Goal: Task Accomplishment & Management: Use online tool/utility

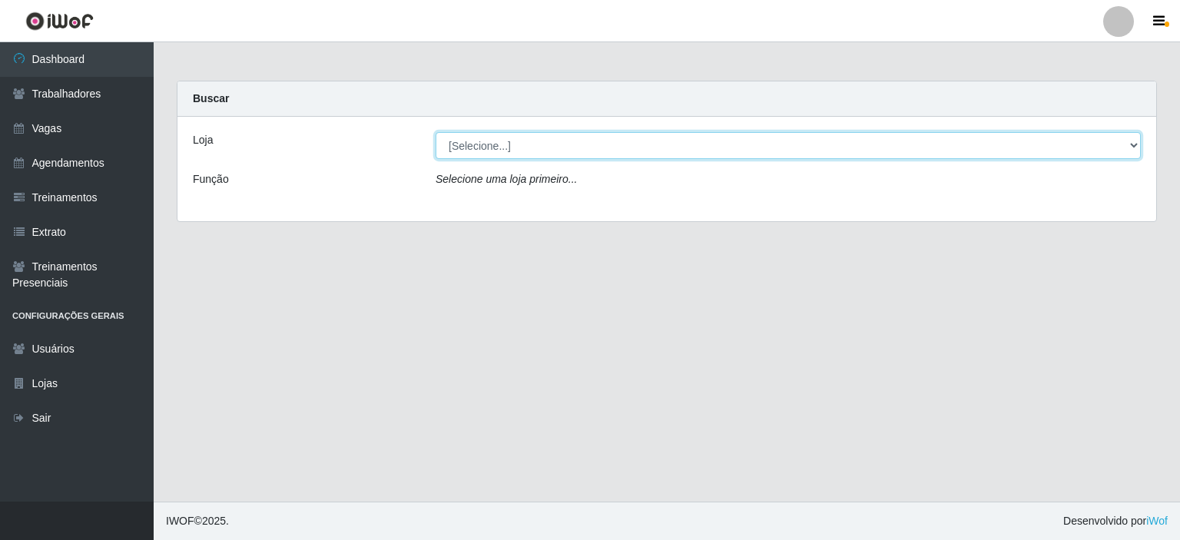
click at [779, 144] on select "[Selecione...] [PERSON_NAME]" at bounding box center [787, 145] width 705 height 27
select select "430"
click at [435, 132] on select "[Selecione...] [PERSON_NAME]" at bounding box center [787, 145] width 705 height 27
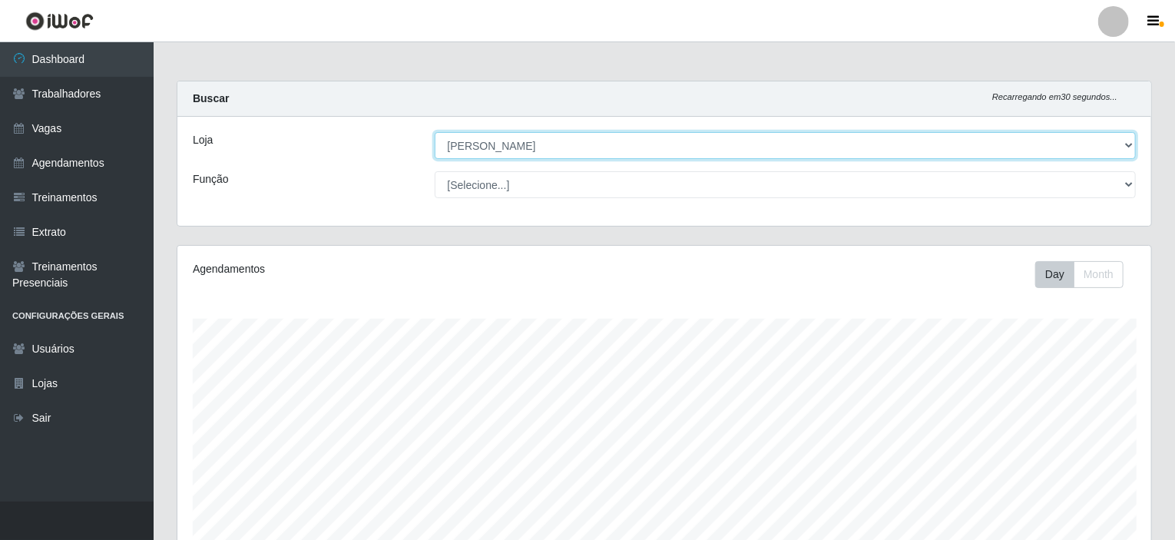
scroll to position [319, 974]
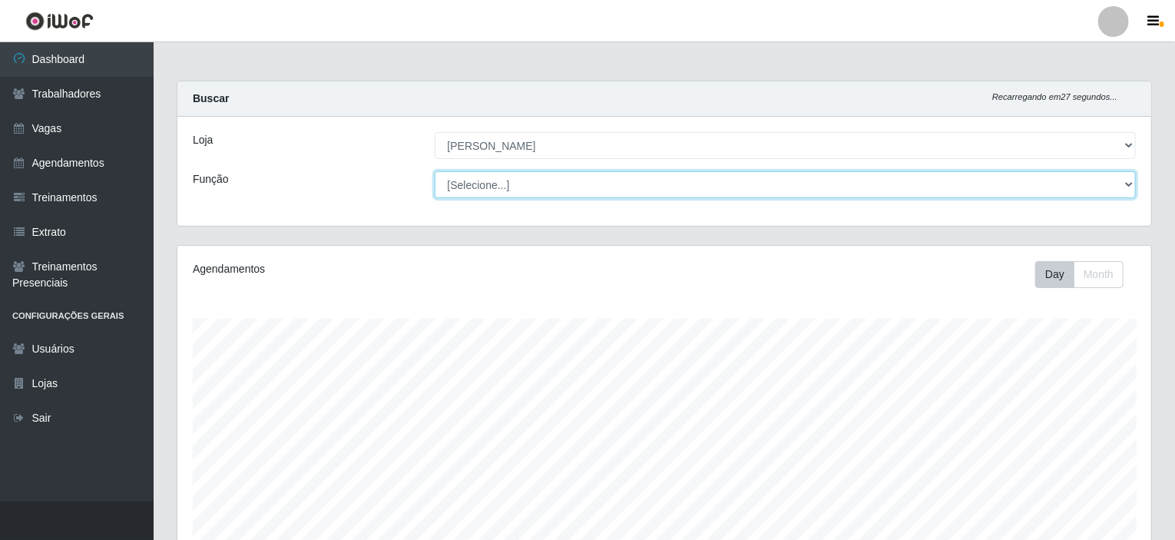
click at [577, 185] on select "[Selecione...] Auxiliar de Estacionamento Auxiliar de Estacionamento + Auxiliar…" at bounding box center [786, 184] width 702 height 27
select select "1"
click at [435, 171] on select "[Selecione...] Auxiliar de Estacionamento Auxiliar de Estacionamento + Auxiliar…" at bounding box center [786, 184] width 702 height 27
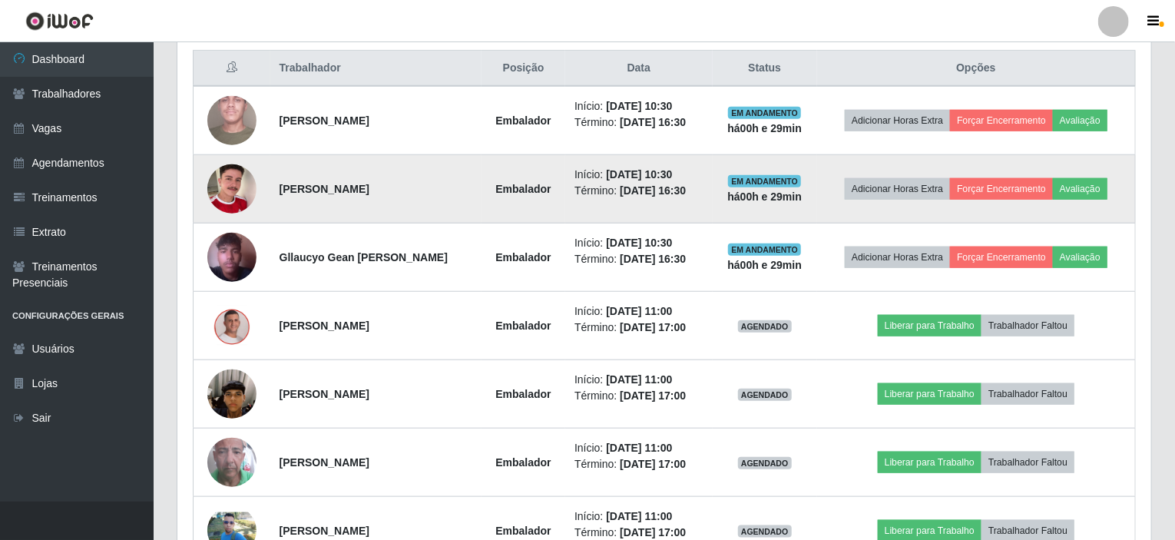
scroll to position [681, 0]
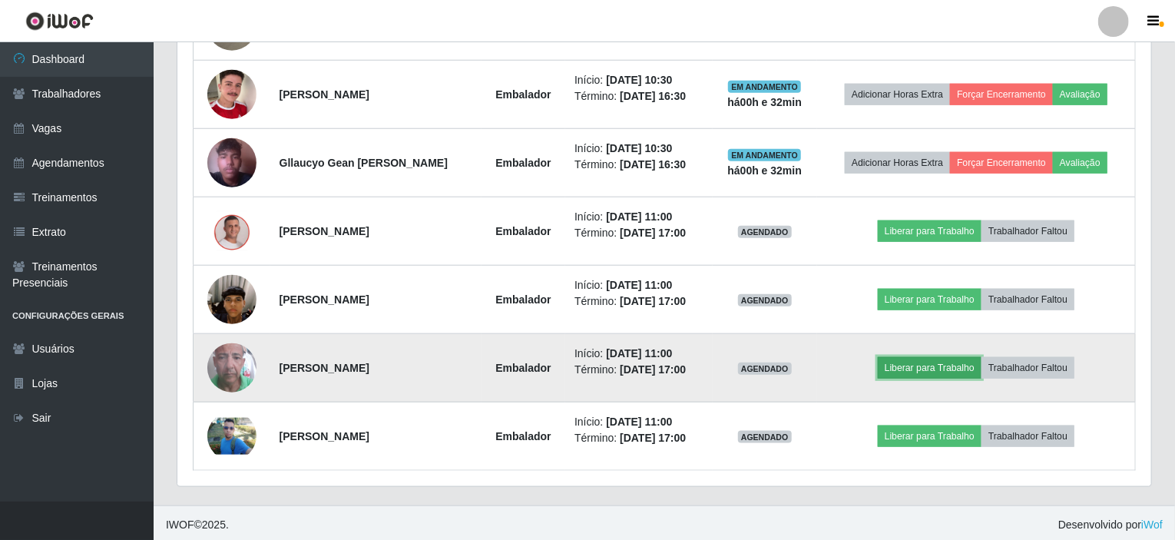
click at [944, 360] on button "Liberar para Trabalho" at bounding box center [930, 368] width 104 height 22
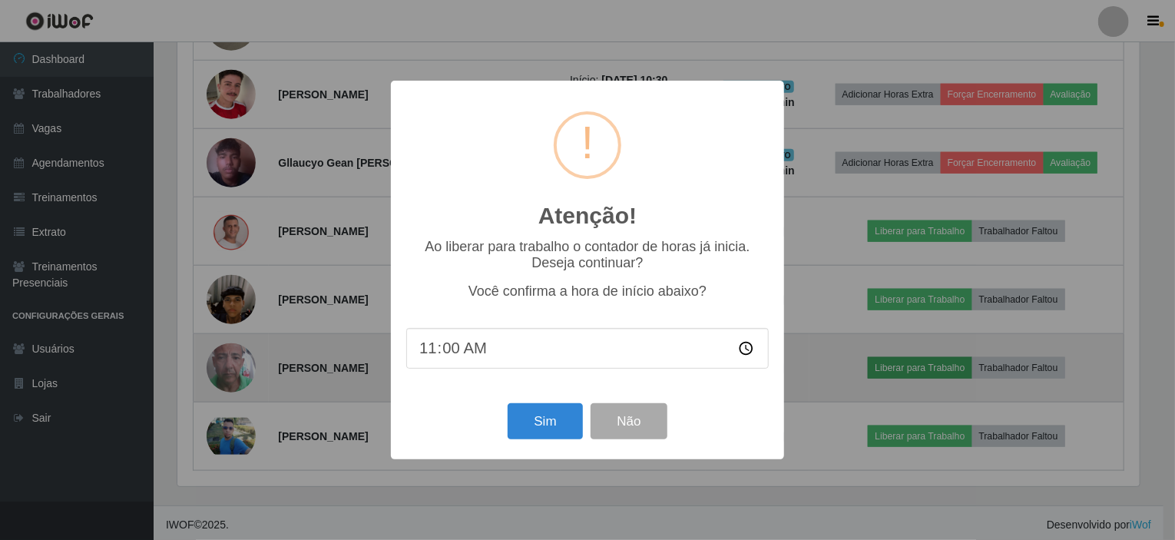
scroll to position [319, 968]
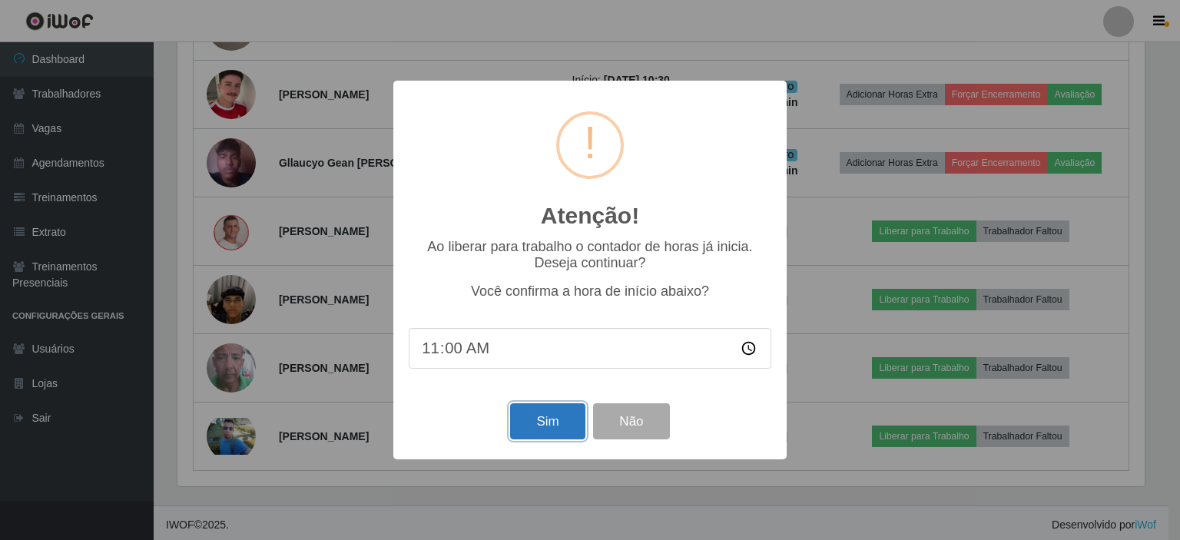
click at [554, 429] on button "Sim" at bounding box center [547, 421] width 74 height 36
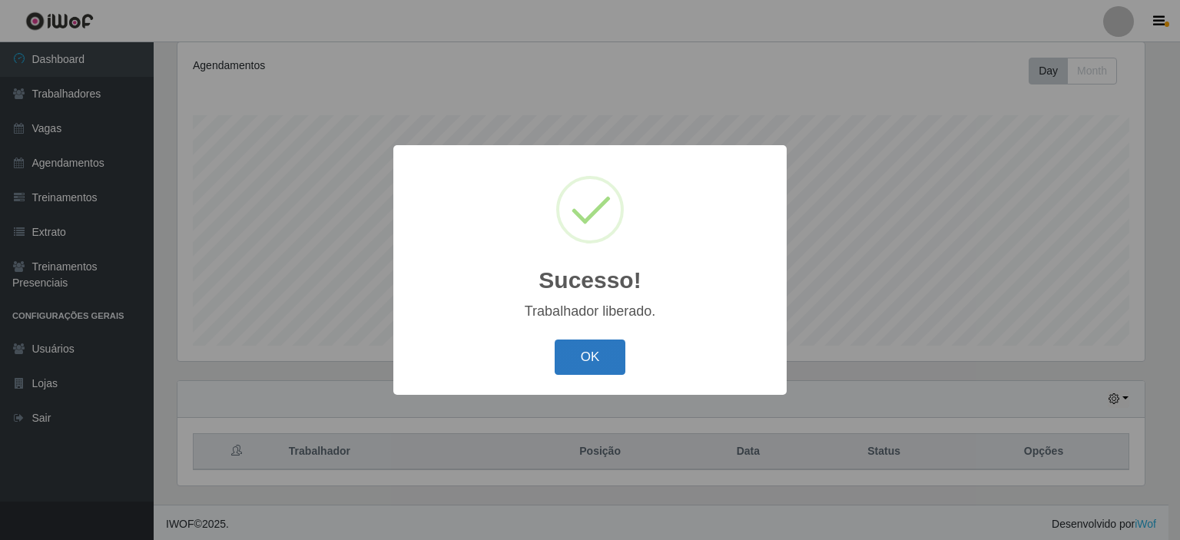
click at [577, 347] on button "OK" at bounding box center [589, 357] width 71 height 36
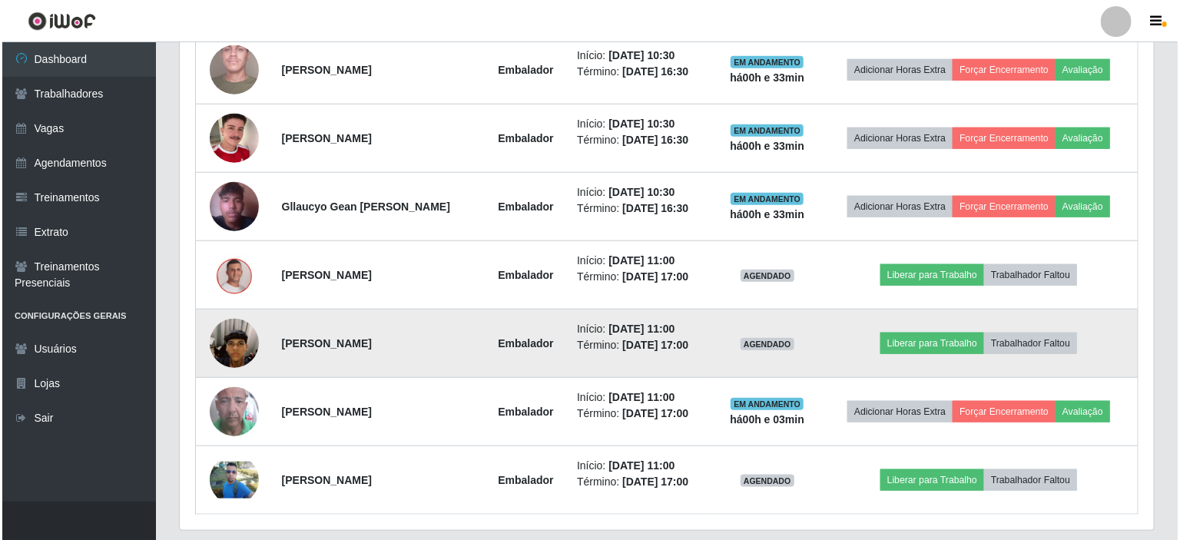
scroll to position [664, 0]
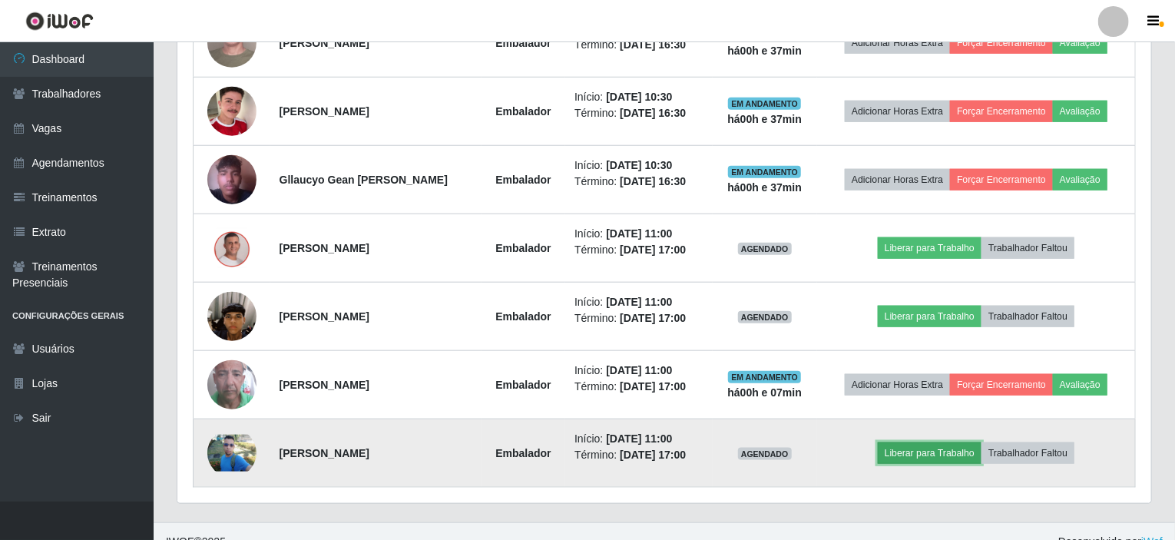
click at [913, 443] on button "Liberar para Trabalho" at bounding box center [930, 453] width 104 height 22
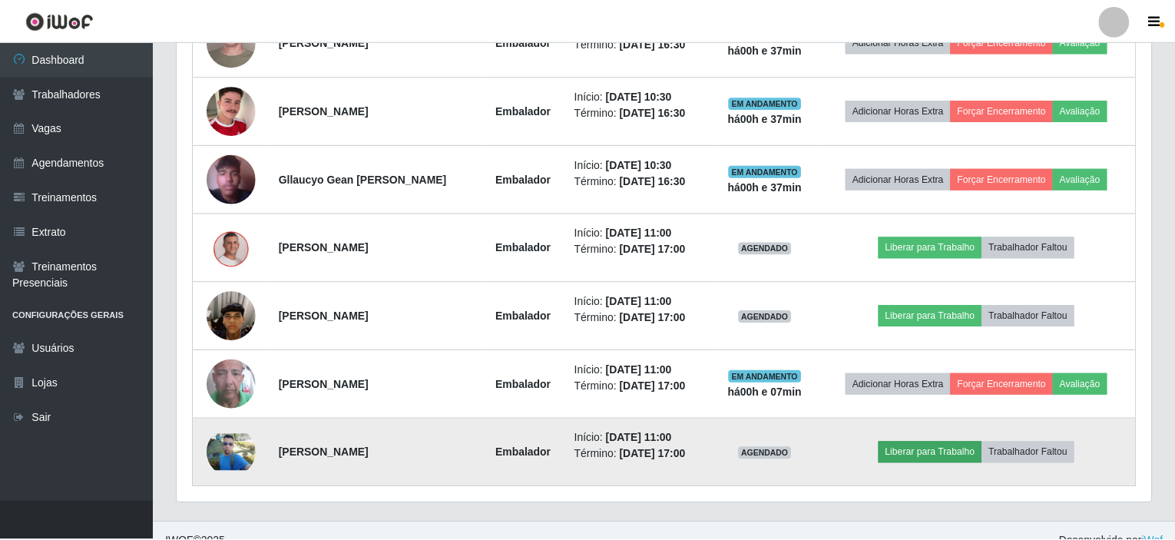
scroll to position [319, 968]
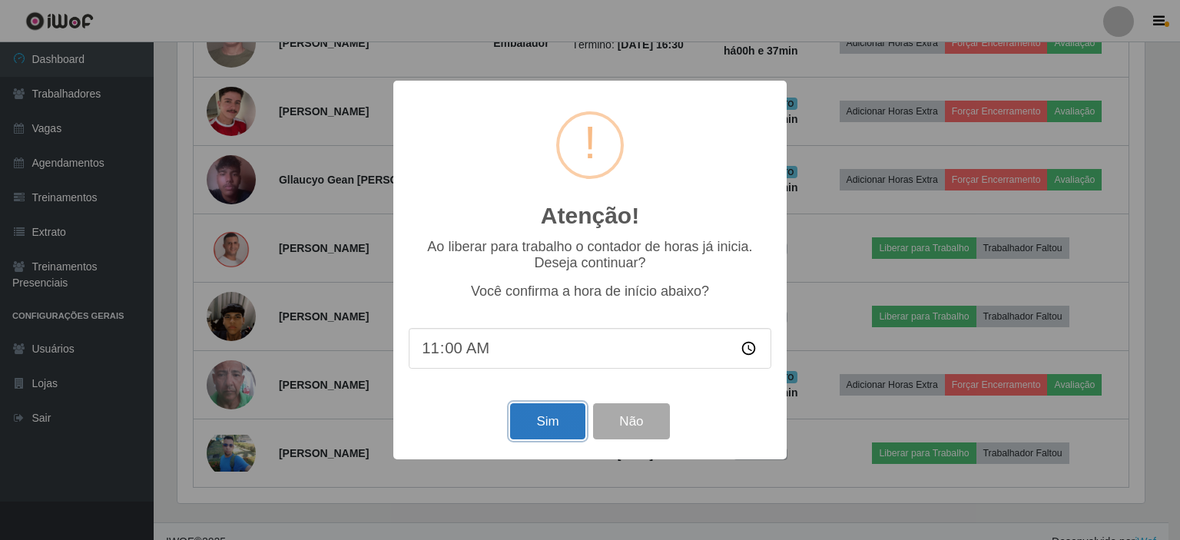
click at [551, 423] on button "Sim" at bounding box center [547, 421] width 74 height 36
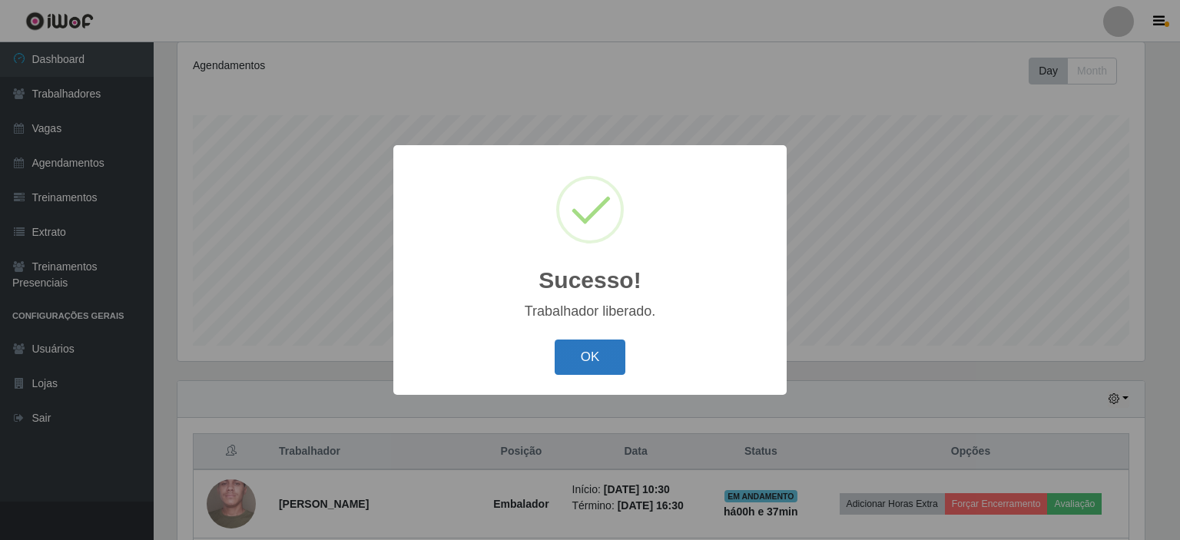
click at [574, 359] on button "OK" at bounding box center [589, 357] width 71 height 36
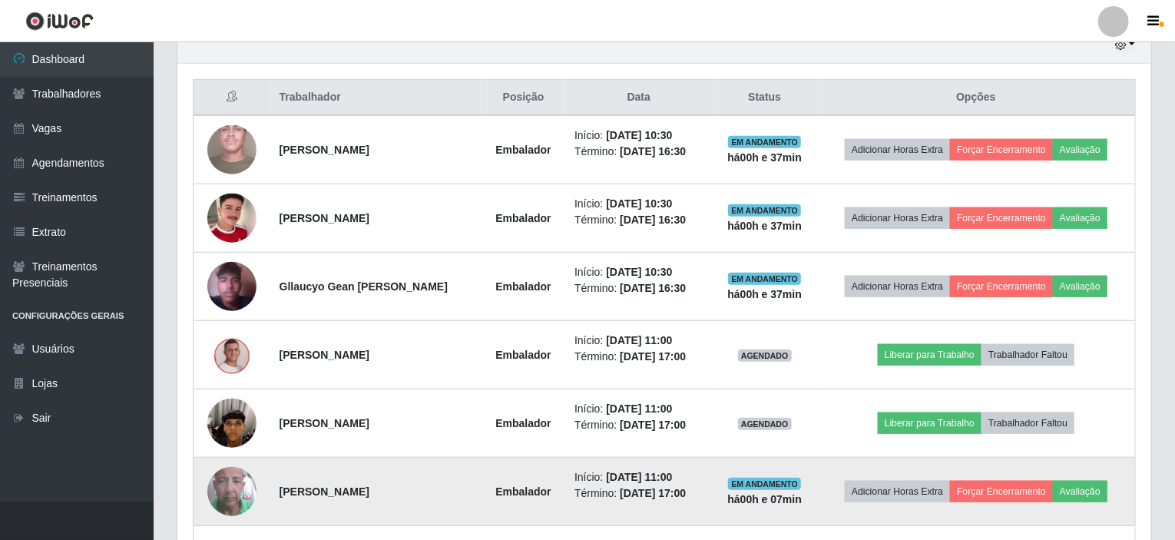
scroll to position [681, 0]
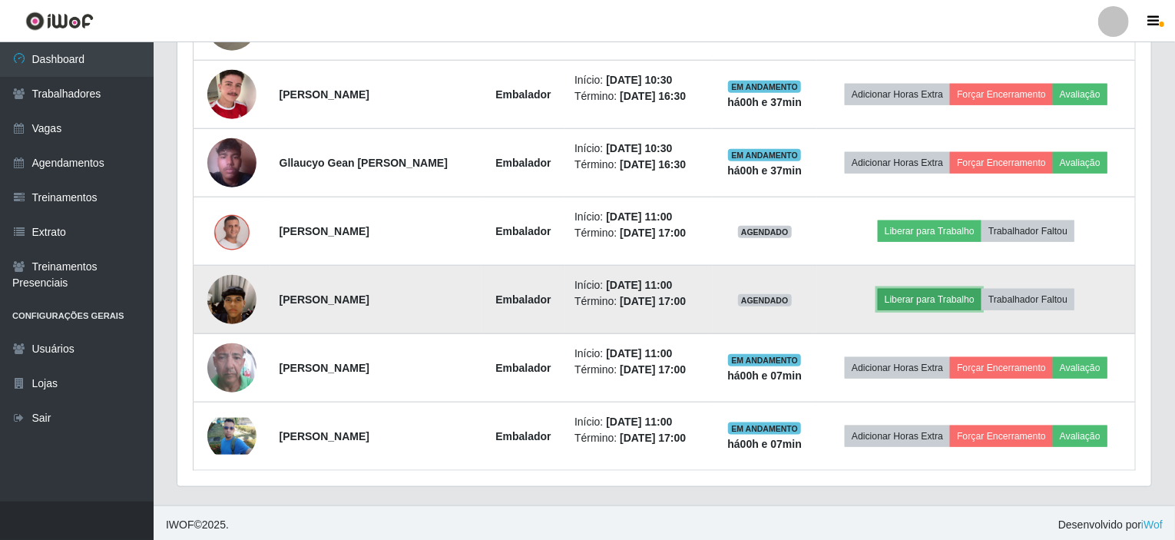
click at [943, 294] on button "Liberar para Trabalho" at bounding box center [930, 300] width 104 height 22
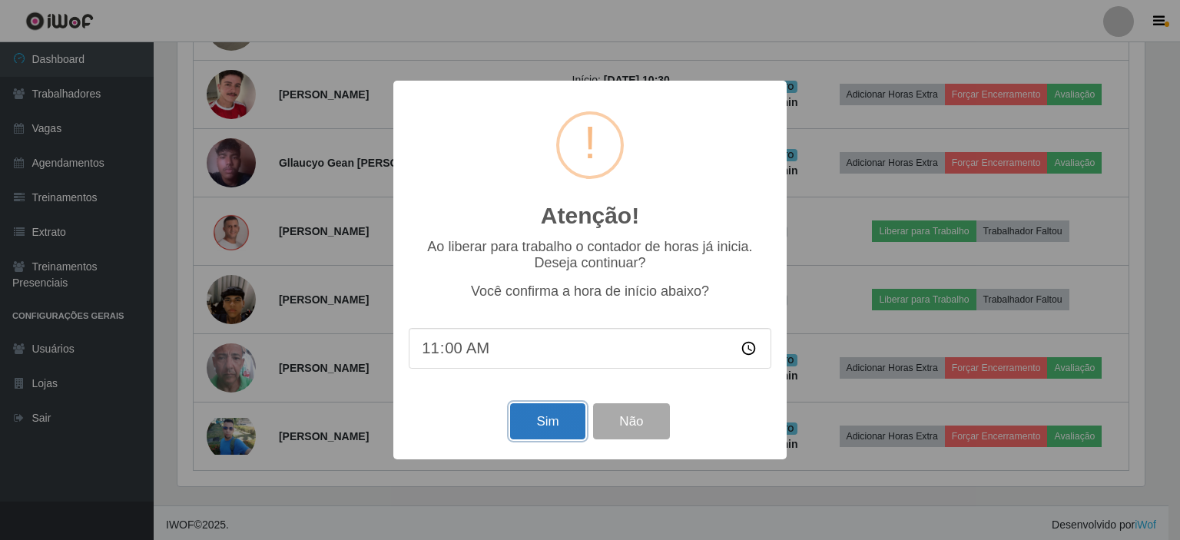
click at [542, 425] on button "Sim" at bounding box center [547, 421] width 74 height 36
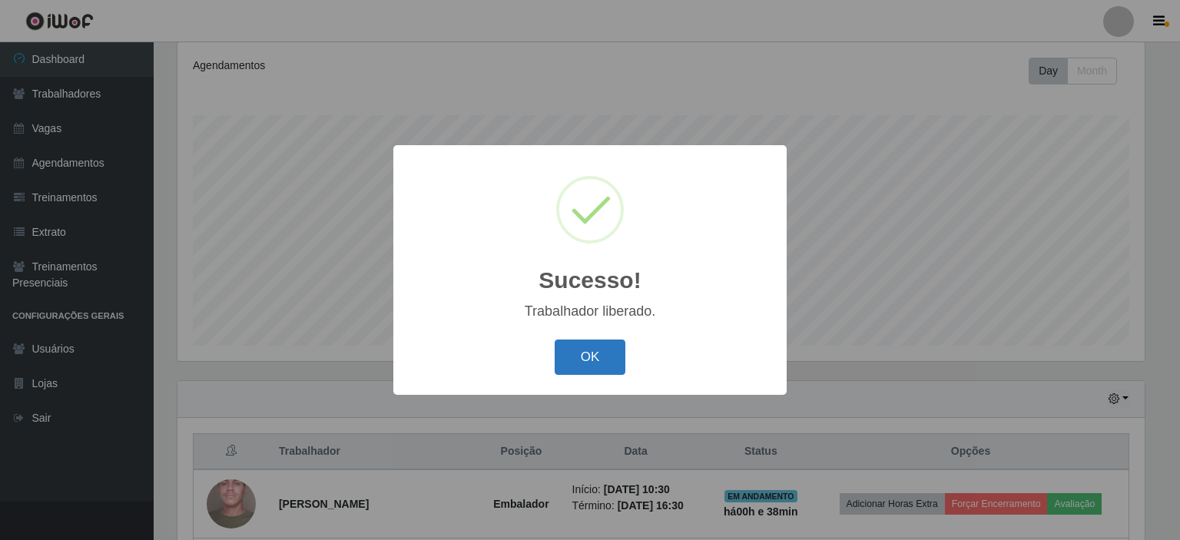
click at [576, 357] on button "OK" at bounding box center [589, 357] width 71 height 36
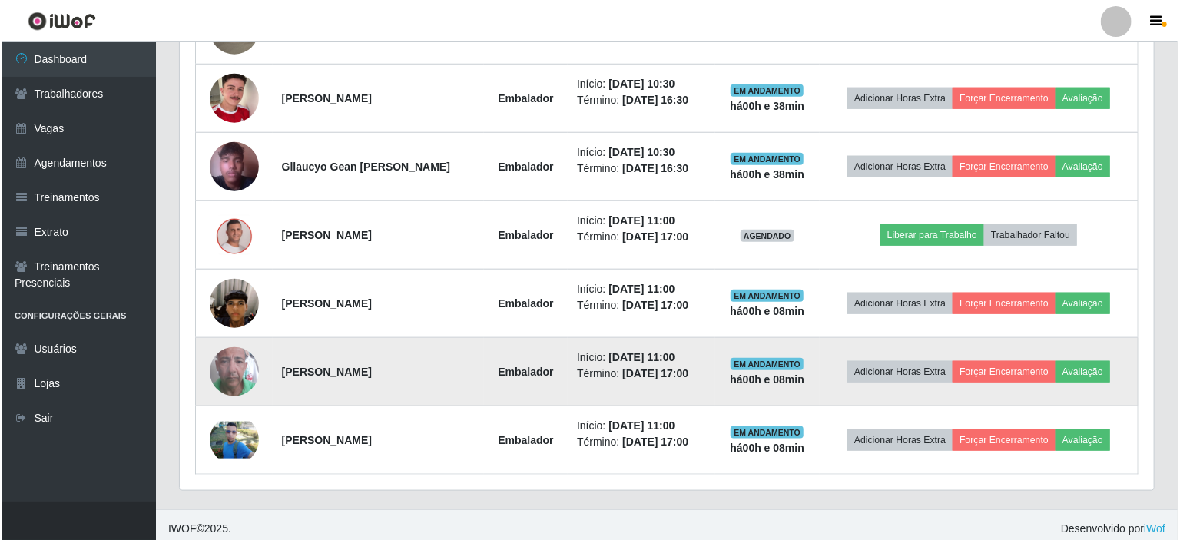
scroll to position [681, 0]
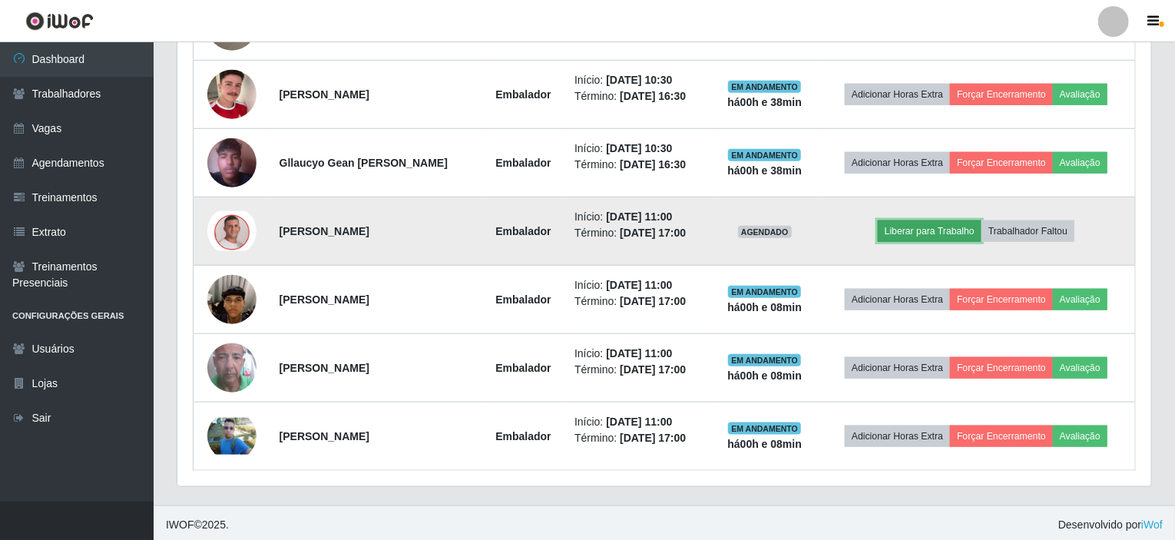
click at [909, 222] on button "Liberar para Trabalho" at bounding box center [930, 231] width 104 height 22
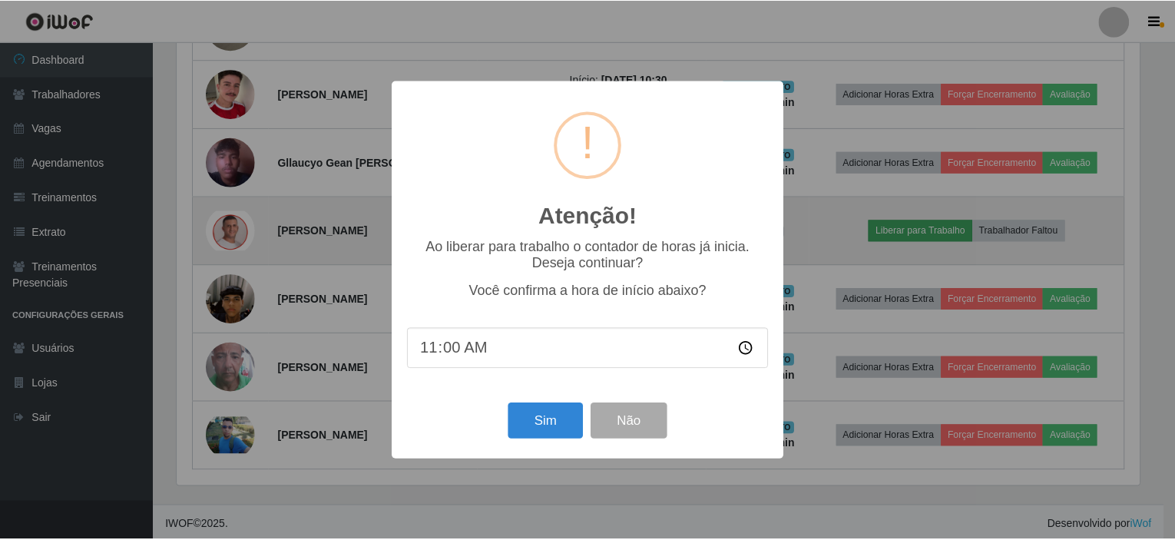
scroll to position [319, 968]
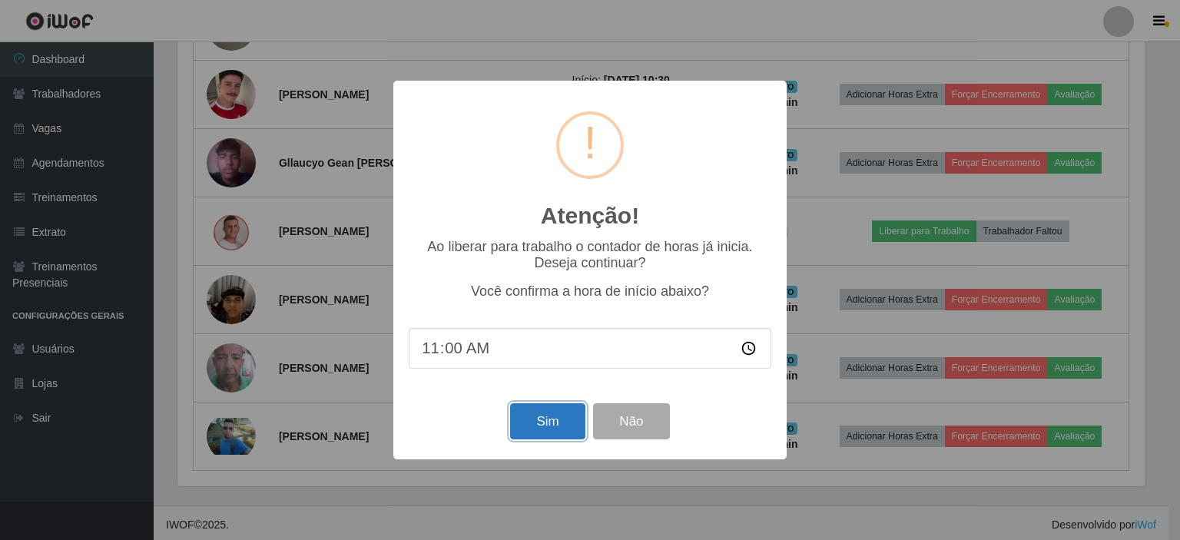
click at [551, 425] on button "Sim" at bounding box center [547, 421] width 74 height 36
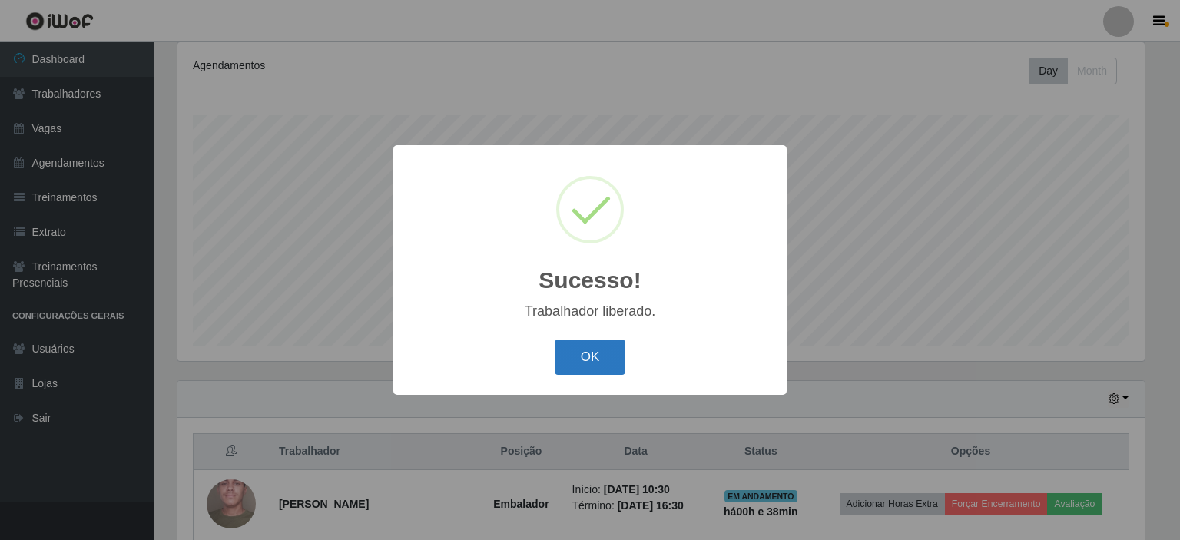
click at [605, 359] on button "OK" at bounding box center [589, 357] width 71 height 36
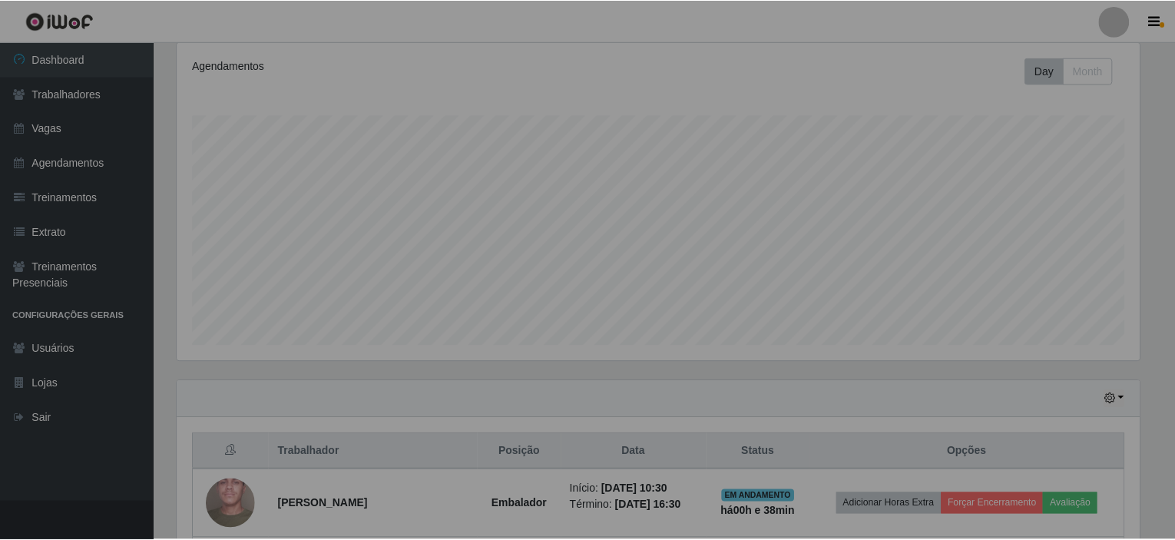
scroll to position [0, 0]
